Goal: Contribute content

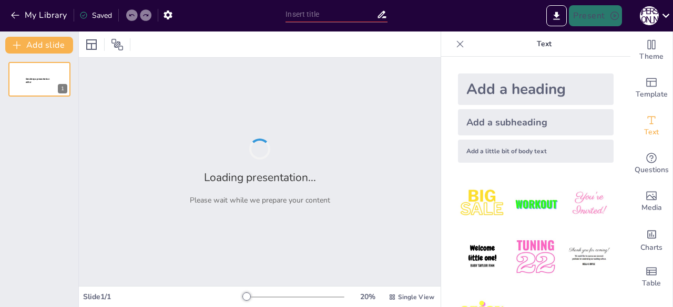
type input "Вплив пластикових відходів на навколишнє середовище та здоров'я людини"
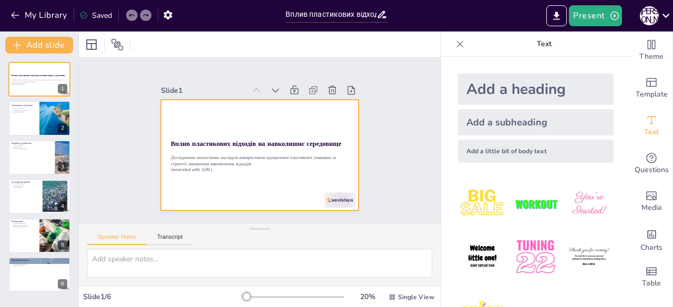
click at [30, 83] on p "Дослідження екологічних наслідків використання одноразової пластикової упаковки…" at bounding box center [40, 81] width 56 height 4
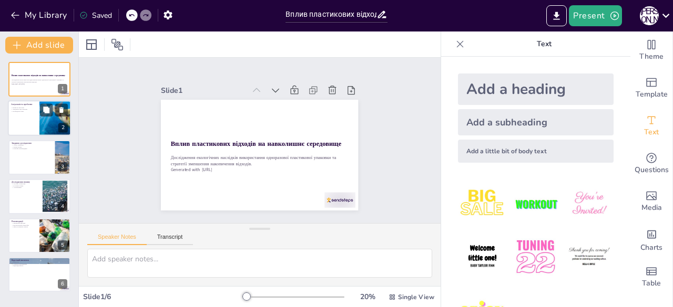
click at [32, 119] on div at bounding box center [39, 119] width 63 height 36
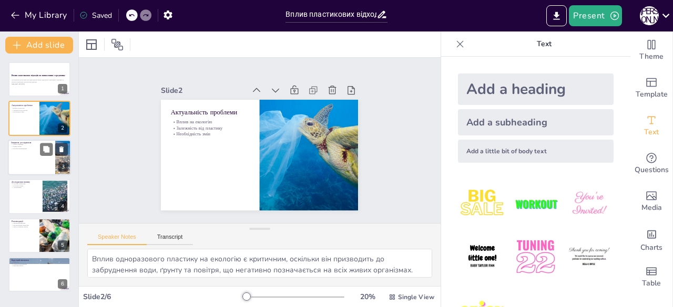
click at [30, 161] on div at bounding box center [39, 158] width 63 height 36
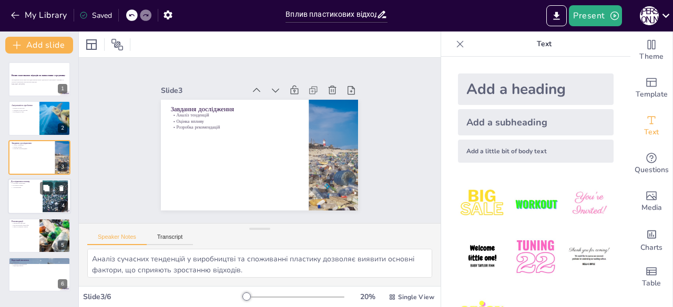
click at [30, 198] on div at bounding box center [39, 197] width 63 height 36
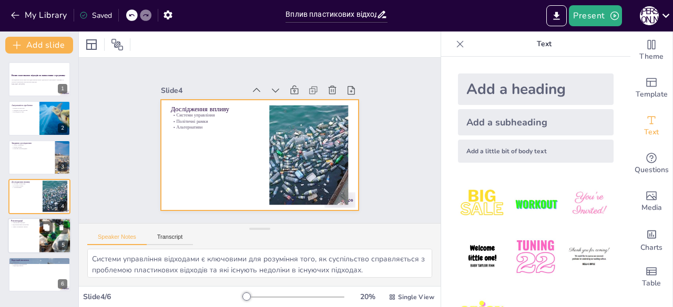
click at [37, 228] on div at bounding box center [39, 236] width 63 height 36
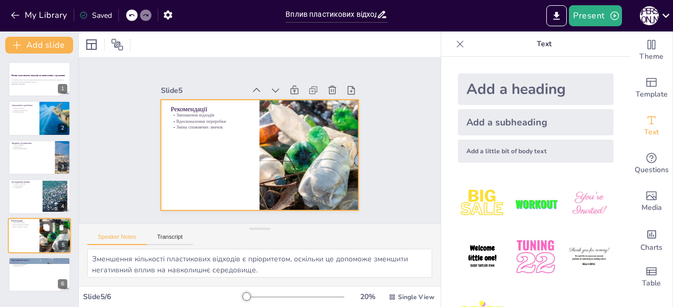
click at [37, 237] on div at bounding box center [39, 236] width 63 height 36
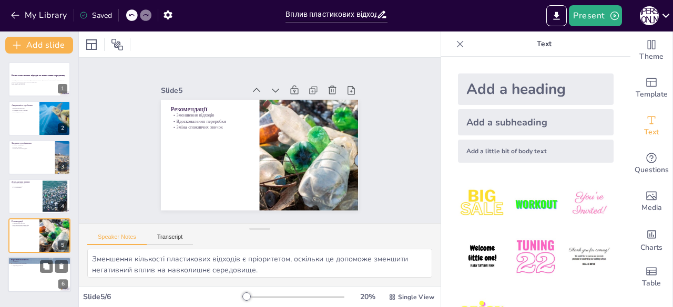
click at [34, 269] on div at bounding box center [39, 275] width 63 height 36
type textarea "Висновок про те, що використання одноразового пластику є серйозною проблемою, п…"
